Goal: Information Seeking & Learning: Learn about a topic

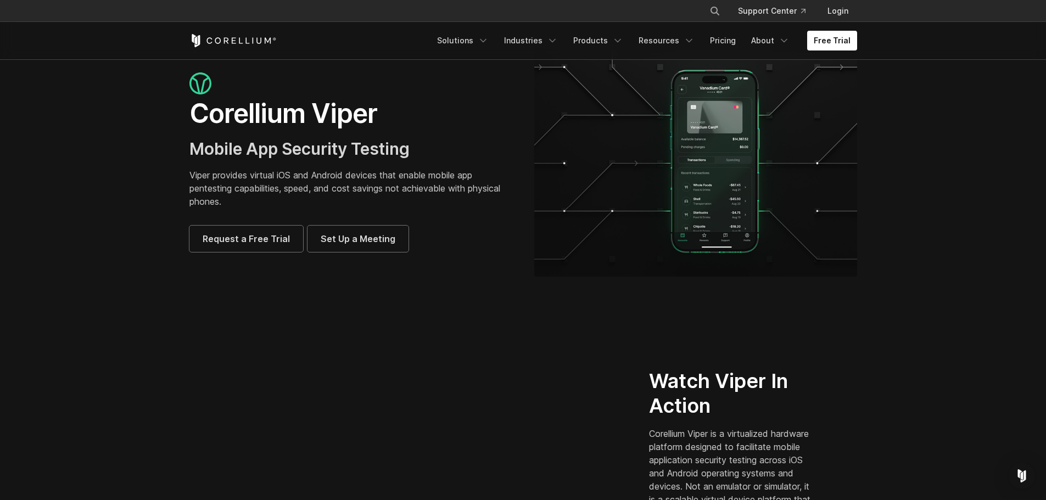
scroll to position [165, 0]
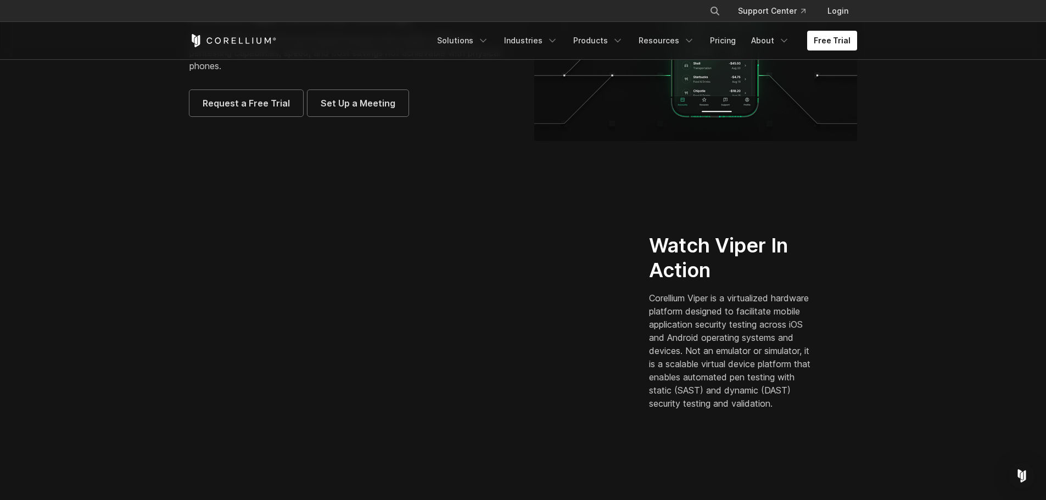
click at [135, 297] on section "Watch Viper In Action Corellium Viper is a virtualized hardware platform design…" at bounding box center [523, 325] width 1046 height 317
click at [692, 248] on h2 "Watch Viper In Action" at bounding box center [732, 257] width 166 height 49
drag, startPoint x: 695, startPoint y: 262, endPoint x: 655, endPoint y: 233, distance: 49.1
click at [644, 233] on div "Watch Viper In Action Corellium Viper is a virtualized hardware platform design…" at bounding box center [753, 326] width 230 height 186
drag, startPoint x: 705, startPoint y: 408, endPoint x: 658, endPoint y: 234, distance: 180.4
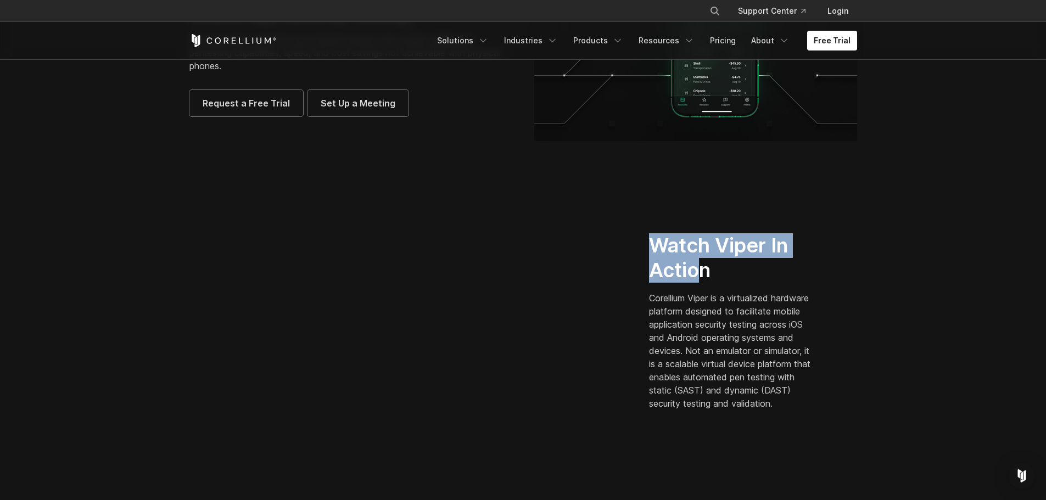
click at [658, 234] on div "Watch Viper In Action Corellium Viper is a virtualized hardware platform design…" at bounding box center [745, 321] width 193 height 177
click at [656, 235] on h2 "Watch Viper In Action" at bounding box center [732, 257] width 166 height 49
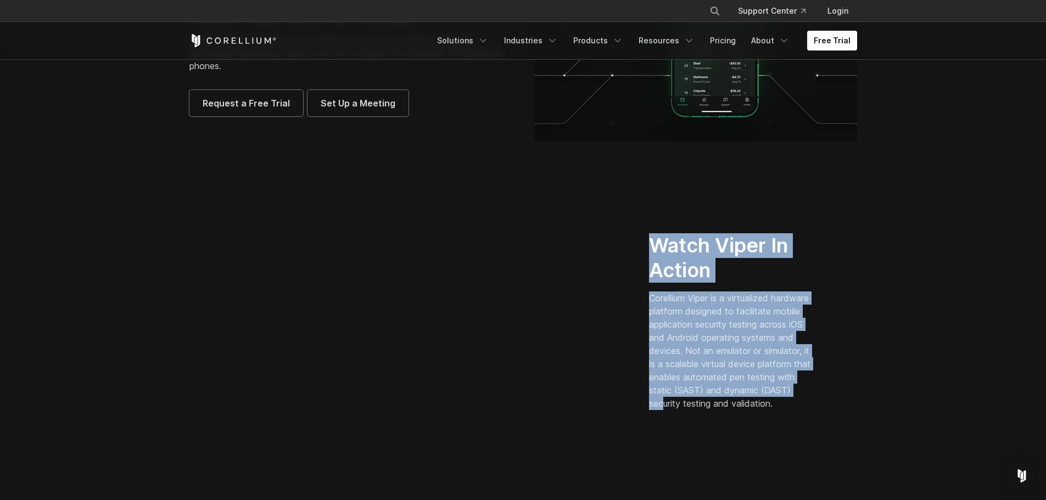
drag, startPoint x: 651, startPoint y: 236, endPoint x: 733, endPoint y: 404, distance: 186.9
click at [733, 404] on div "Watch Viper In Action Corellium Viper is a virtualized hardware platform design…" at bounding box center [745, 321] width 193 height 177
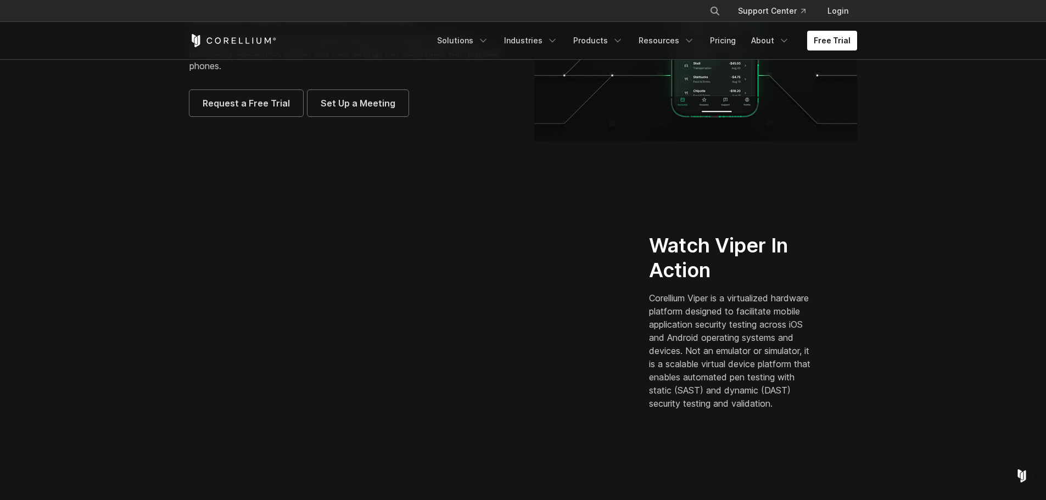
click at [729, 410] on p "Corellium Viper is a virtualized hardware platform designed to facilitate mobil…" at bounding box center [732, 351] width 166 height 119
drag, startPoint x: 704, startPoint y: 416, endPoint x: 647, endPoint y: 239, distance: 186.2
click at [647, 239] on div "Watch Viper In Action Corellium Viper is a virtualized hardware platform design…" at bounding box center [753, 326] width 230 height 186
click at [649, 239] on h2 "Watch Viper In Action" at bounding box center [732, 257] width 166 height 49
drag, startPoint x: 653, startPoint y: 236, endPoint x: 719, endPoint y: 412, distance: 188.0
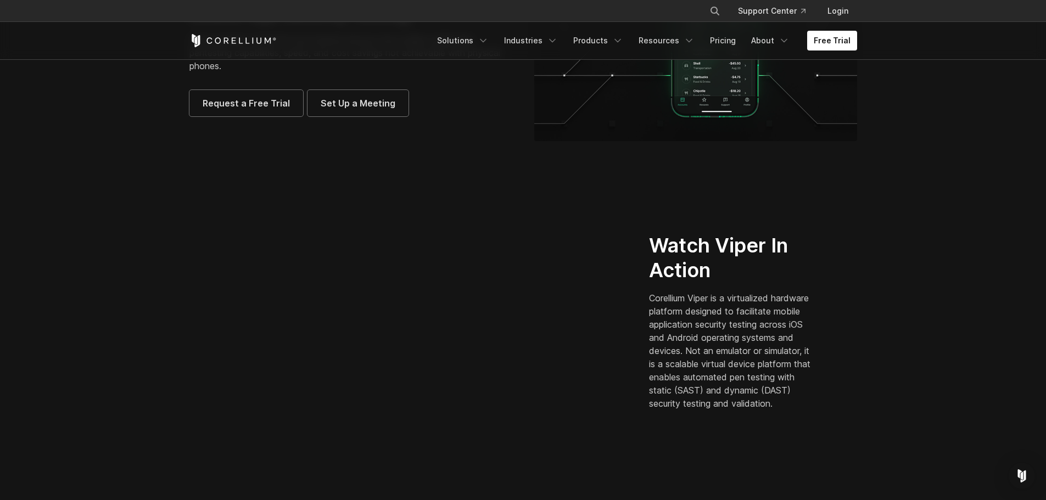
click at [719, 410] on div "Watch Viper In Action Corellium Viper is a virtualized hardware platform design…" at bounding box center [745, 321] width 193 height 177
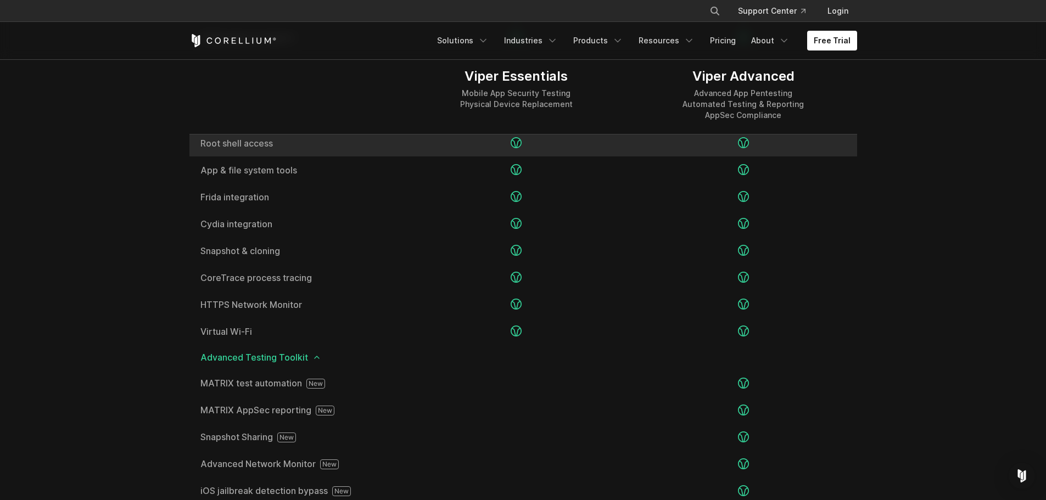
scroll to position [1538, 0]
